Goal: Task Accomplishment & Management: Manage account settings

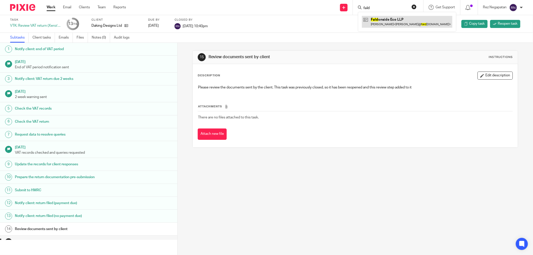
type input "fald"
click at [400, 20] on link at bounding box center [407, 22] width 90 height 12
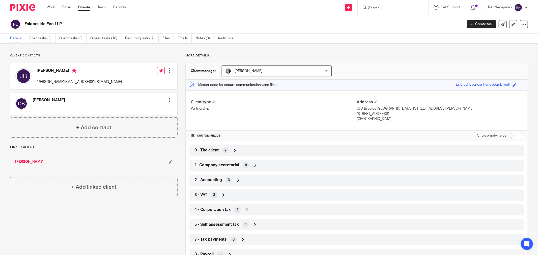
click at [36, 41] on link "Open tasks (3)" at bounding box center [42, 39] width 27 height 10
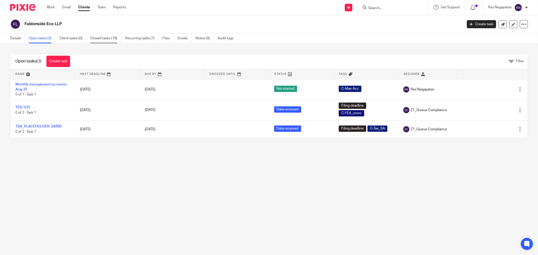
click at [102, 40] on link "Closed tasks (18)" at bounding box center [105, 39] width 31 height 10
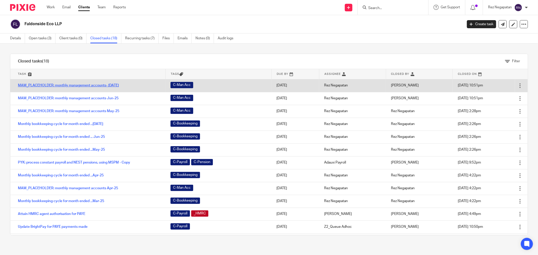
click at [86, 86] on link "MAM_PLACEHOLDER: monthly management accounts- Jul 25" at bounding box center [68, 86] width 101 height 4
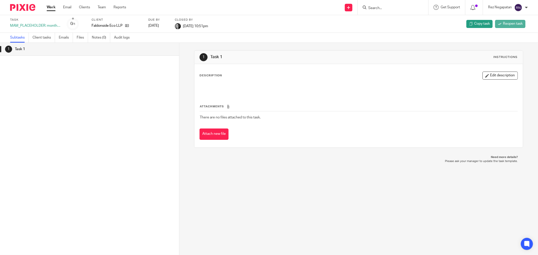
click at [512, 25] on span "Reopen task" at bounding box center [513, 23] width 20 height 5
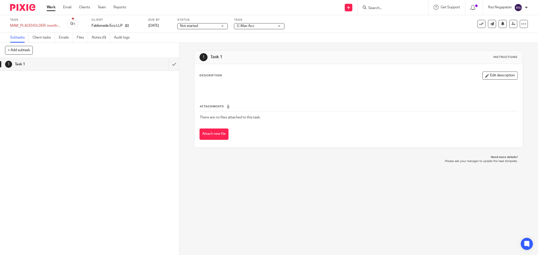
click at [225, 24] on div "Not started Not started" at bounding box center [202, 26] width 50 height 6
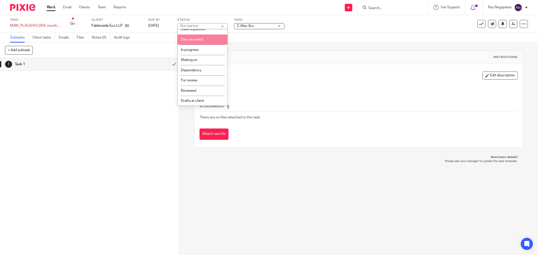
scroll to position [27, 0]
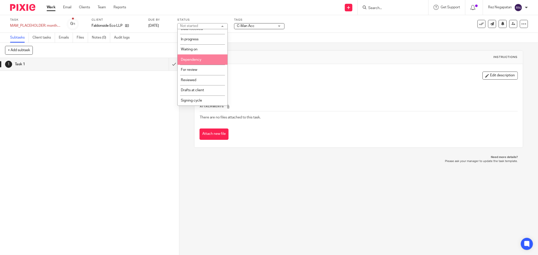
click at [204, 62] on li "Dependency" at bounding box center [202, 59] width 50 height 10
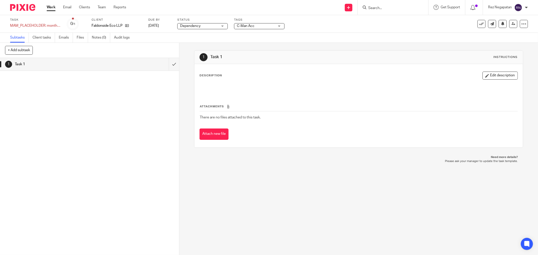
click at [339, 30] on div "Task MAM_PLACEHOLDER: monthly management accounts- Jul 25 Save MAM_PLACEHOLDER:…" at bounding box center [269, 24] width 538 height 18
click at [52, 8] on link "Work" at bounding box center [51, 7] width 9 height 5
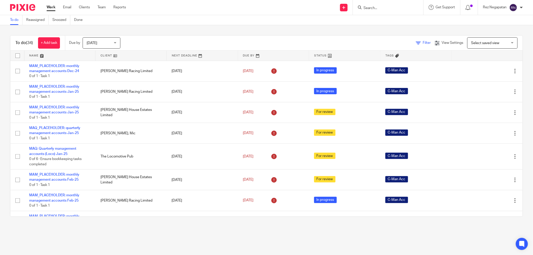
click at [423, 44] on span "Filter" at bounding box center [427, 43] width 8 height 4
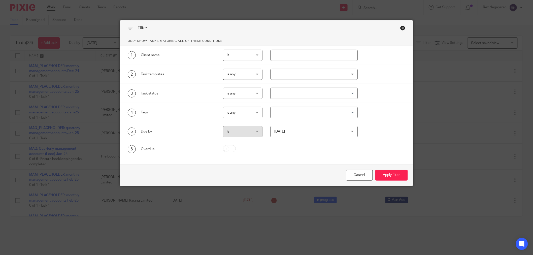
click at [324, 56] on input "text" at bounding box center [314, 55] width 87 height 11
click at [164, 9] on div "Filter Only show tasks matching all of these conditions 1 Client name Is Is Is …" at bounding box center [269, 127] width 538 height 255
click at [107, 41] on div "Filter Only show tasks matching all of these conditions 1 Client name Is Is Is …" at bounding box center [269, 127] width 538 height 255
click at [404, 29] on div "Close this dialog window" at bounding box center [406, 27] width 5 height 5
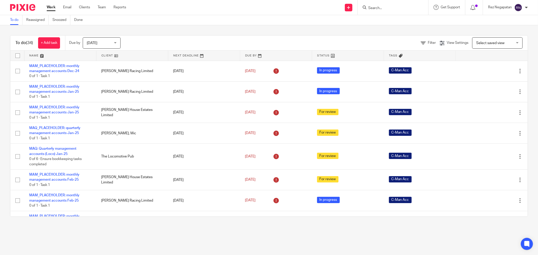
click at [117, 42] on div "Today Today" at bounding box center [102, 42] width 38 height 11
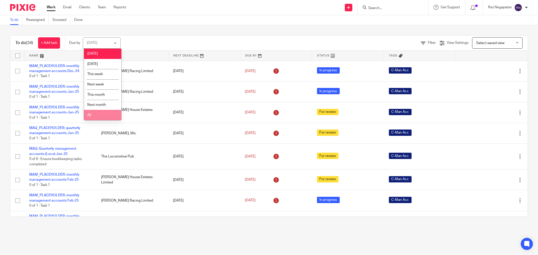
click at [99, 117] on li "All" at bounding box center [102, 115] width 37 height 10
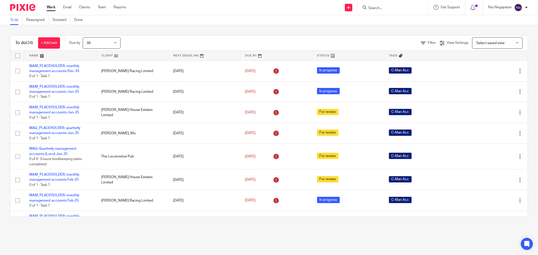
click at [173, 26] on div "To do (34) + Add task Due by All All Today Tomorrow This week Next week This mo…" at bounding box center [269, 126] width 538 height 202
click at [419, 42] on span "(1)" at bounding box center [421, 43] width 4 height 4
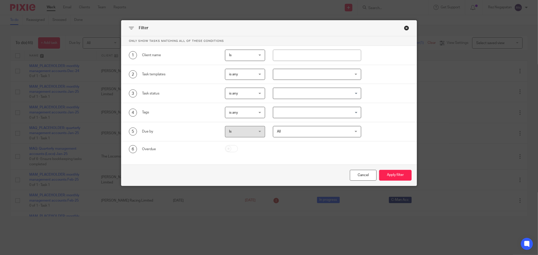
click at [314, 112] on input "Search for option" at bounding box center [316, 112] width 84 height 9
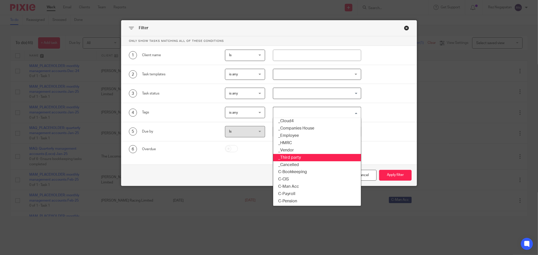
scroll to position [84, 0]
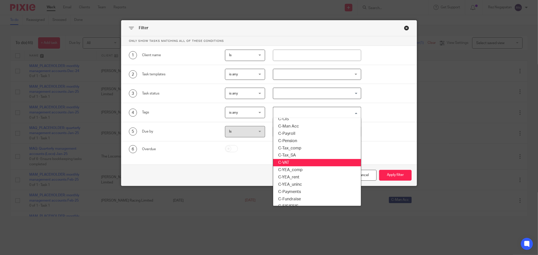
click at [293, 163] on li "C-VAT" at bounding box center [317, 162] width 88 height 7
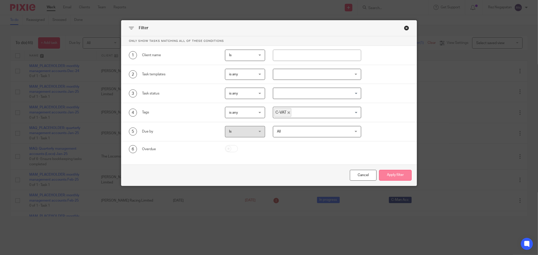
click at [400, 177] on button "Apply filter" at bounding box center [395, 175] width 33 height 11
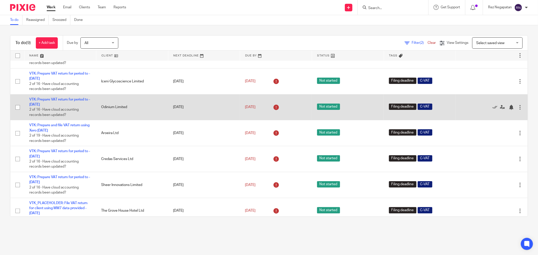
scroll to position [66, 0]
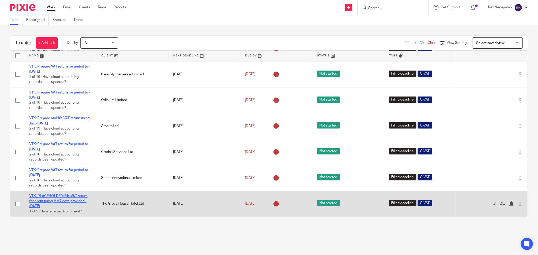
click at [67, 200] on link "VTK_PLACEHOLDER: File VAT return for client using MM7 data provided - [DATE]" at bounding box center [58, 201] width 58 height 14
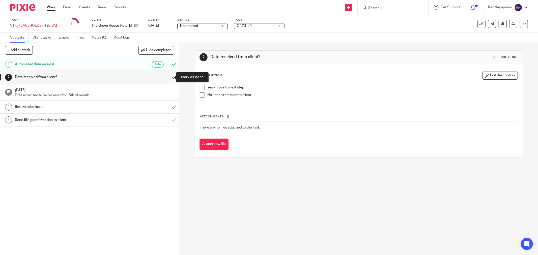
click at [167, 77] on input "submit" at bounding box center [89, 77] width 179 height 13
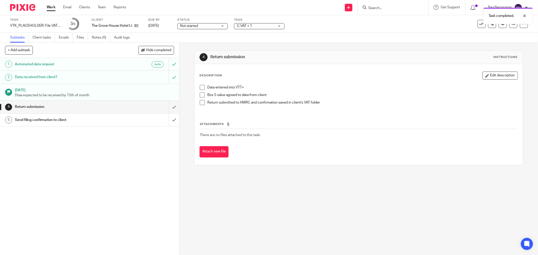
click at [121, 122] on div "Send filing confirmation to client" at bounding box center [89, 120] width 149 height 8
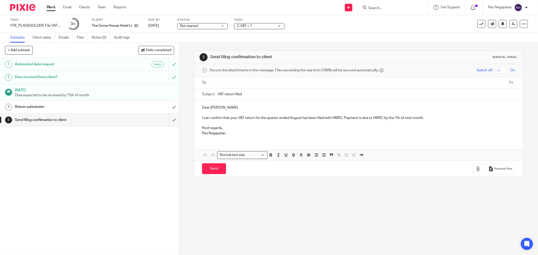
click at [237, 80] on input "text" at bounding box center [358, 83] width 294 height 6
click at [297, 119] on p "I can confirm that your VAT return for the quarter ended August has been filed …" at bounding box center [358, 118] width 313 height 5
click at [299, 119] on p "I can confirm that your VAT return for the quarter ended August has been filed …" at bounding box center [358, 118] width 313 height 5
click at [358, 135] on p "Rez Negapatan" at bounding box center [358, 134] width 313 height 5
click at [231, 137] on p "Rez Negapatan" at bounding box center [358, 134] width 313 height 5
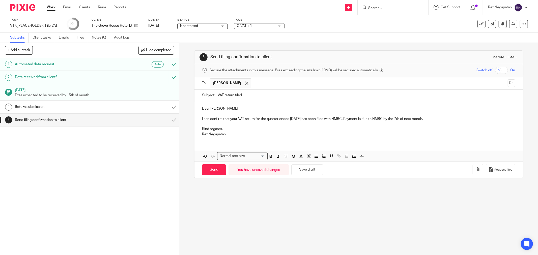
click at [231, 135] on p "Rez Negapatan" at bounding box center [358, 134] width 313 height 5
drag, startPoint x: 230, startPoint y: 134, endPoint x: 197, endPoint y: 134, distance: 32.8
click at [197, 134] on div "Dear Paul I can confirm that your VAT return for the quarter ended August 2025 …" at bounding box center [358, 121] width 328 height 40
click at [212, 172] on input "Send" at bounding box center [214, 169] width 24 height 11
type input "Sent"
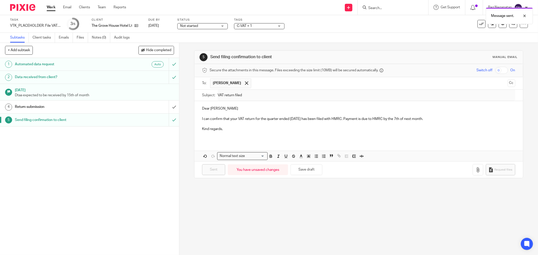
click at [476, 23] on div "Message sent." at bounding box center [401, 14] width 264 height 19
click at [479, 25] on icon at bounding box center [481, 23] width 5 height 5
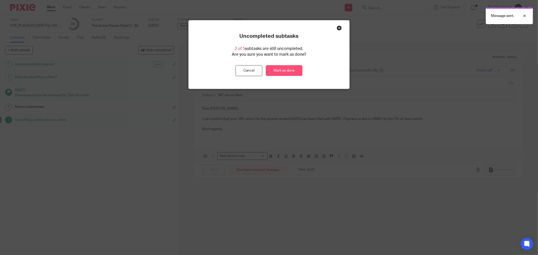
drag, startPoint x: 279, startPoint y: 71, endPoint x: 286, endPoint y: 76, distance: 8.4
click at [280, 71] on link "Mark as done" at bounding box center [284, 70] width 37 height 11
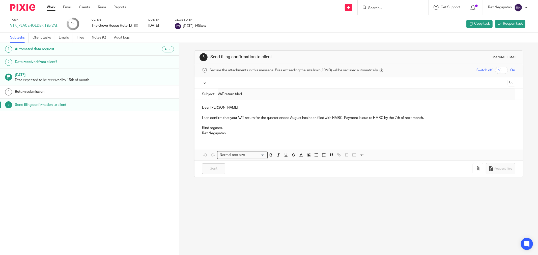
click at [47, 8] on link "Work" at bounding box center [51, 7] width 9 height 5
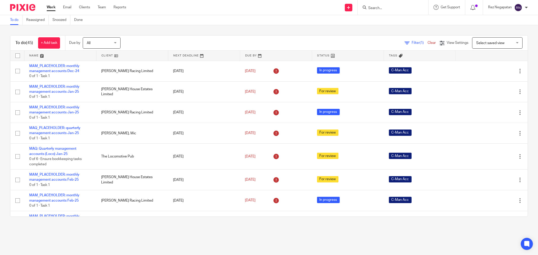
click at [390, 8] on input "Search" at bounding box center [390, 8] width 45 height 5
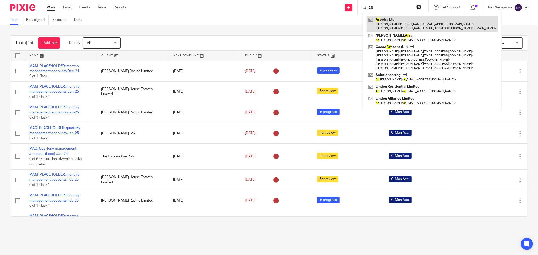
type input "AR"
click at [391, 24] on link at bounding box center [432, 24] width 131 height 16
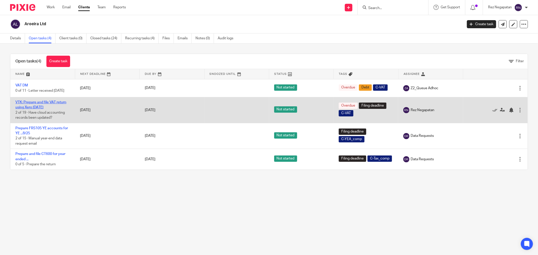
click at [31, 104] on link "VTK: Prepare and file VAT return using Xero [DATE]" at bounding box center [40, 105] width 51 height 9
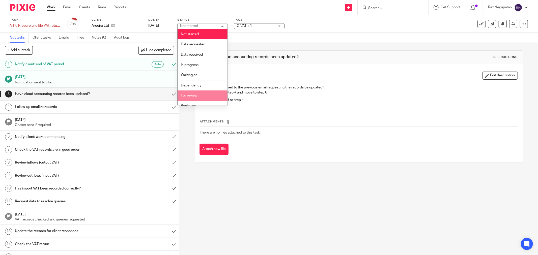
click at [203, 95] on li "For review" at bounding box center [202, 95] width 50 height 10
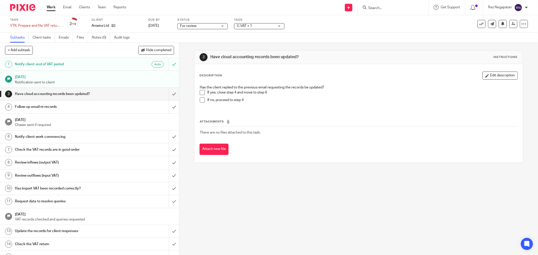
click at [302, 166] on div "3 Have cloud accounting records been updated? Instructions Description Edit des…" at bounding box center [358, 107] width 329 height 128
click at [51, 4] on div "Work Email Clients Team Reports Work Email Clients Team Reports Settings" at bounding box center [88, 7] width 92 height 15
click at [49, 8] on link "Work" at bounding box center [51, 7] width 9 height 5
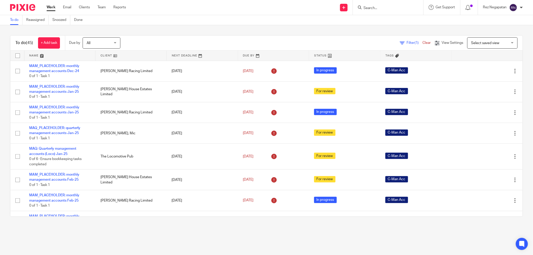
click at [415, 44] on span "(1)" at bounding box center [417, 43] width 4 height 4
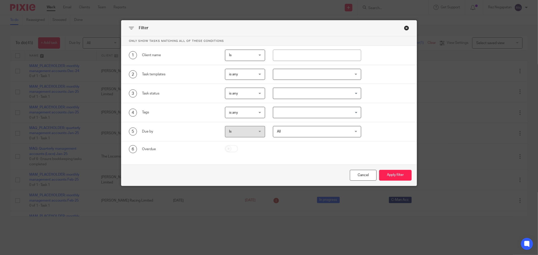
click at [288, 109] on input "Search for option" at bounding box center [316, 112] width 84 height 9
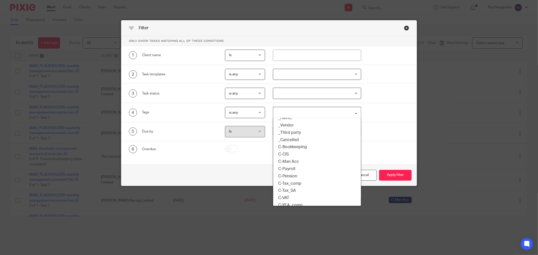
scroll to position [56, 0]
click at [296, 189] on li "C-VAT" at bounding box center [317, 190] width 88 height 7
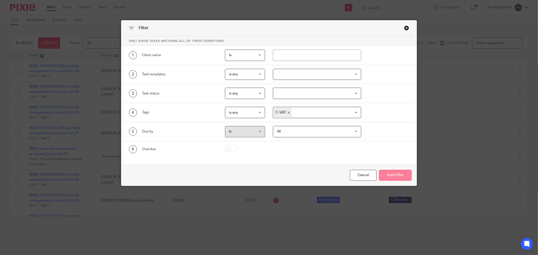
click at [393, 177] on button "Apply filter" at bounding box center [395, 175] width 33 height 11
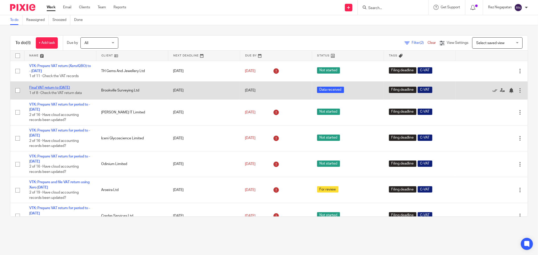
click at [58, 87] on link "Final VAT return to [DATE]" at bounding box center [49, 88] width 41 height 4
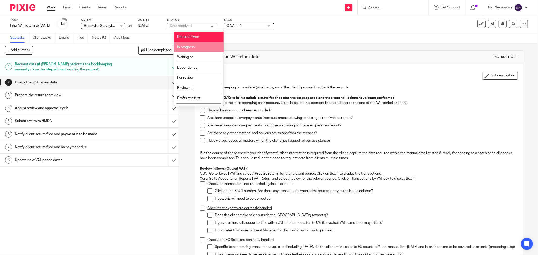
scroll to position [27, 0]
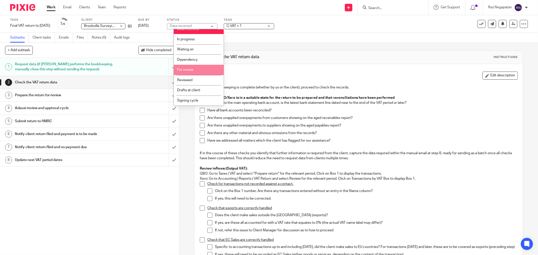
click at [198, 72] on li "For review" at bounding box center [199, 70] width 50 height 10
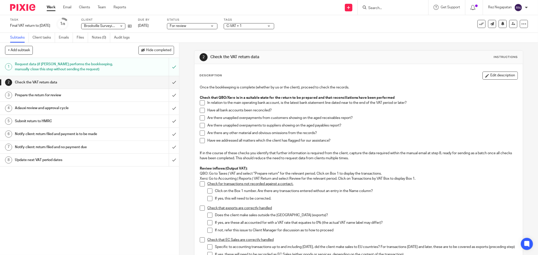
click at [338, 31] on div "Task Final VAT return to 26-Aug-25 Save Final VAT return to 26-Aug-25 1 /8 Clie…" at bounding box center [269, 24] width 538 height 18
click at [54, 7] on link "Work" at bounding box center [51, 7] width 9 height 5
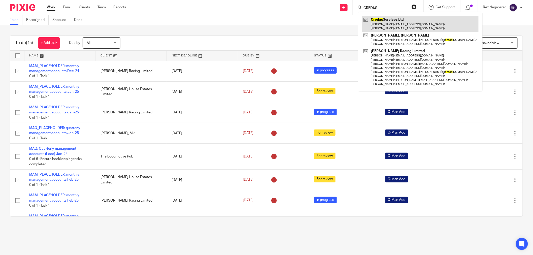
type input "CREDAS"
click at [392, 21] on link at bounding box center [420, 24] width 117 height 16
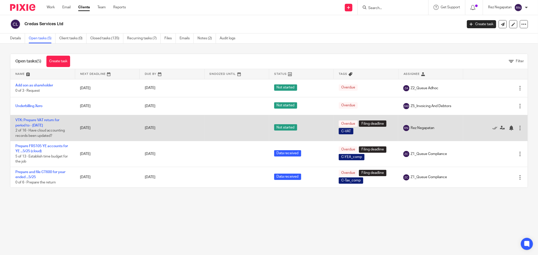
click at [37, 122] on td "VTK: Prepare VAT return for period to - August 2025 2 of 16 · Have cloud accoun…" at bounding box center [42, 128] width 65 height 26
click at [37, 120] on link "VTK: Prepare VAT return for period to - [DATE]" at bounding box center [37, 122] width 44 height 9
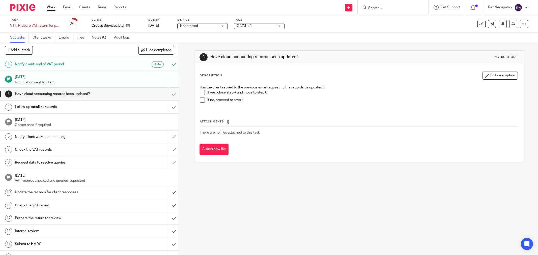
click at [222, 26] on div "Not started Not started" at bounding box center [202, 26] width 50 height 6
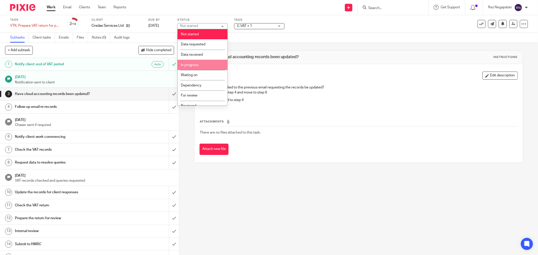
click at [205, 62] on li "In progress" at bounding box center [202, 65] width 50 height 10
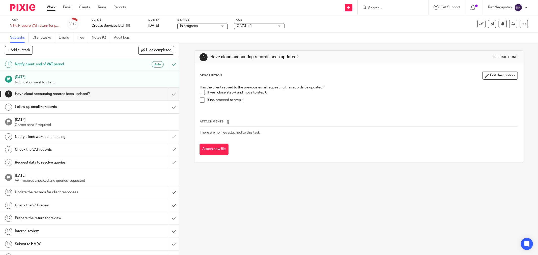
click at [338, 39] on div "Subtasks Client tasks Emails Files Notes (0) Audit logs" at bounding box center [269, 38] width 538 height 10
